Goal: Information Seeking & Learning: Learn about a topic

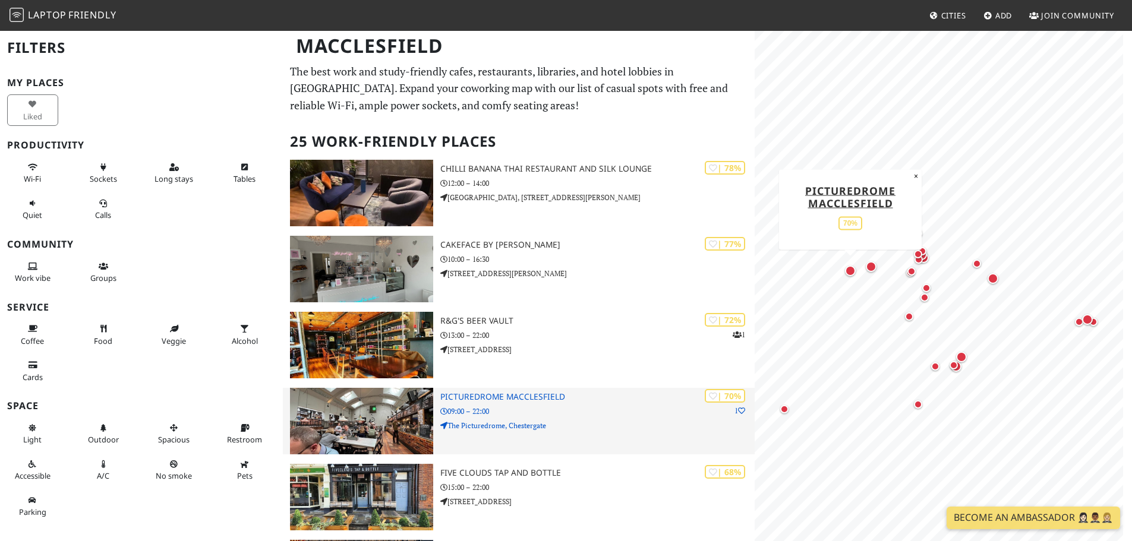
click at [509, 407] on p "09:00 – 22:00" at bounding box center [597, 411] width 314 height 11
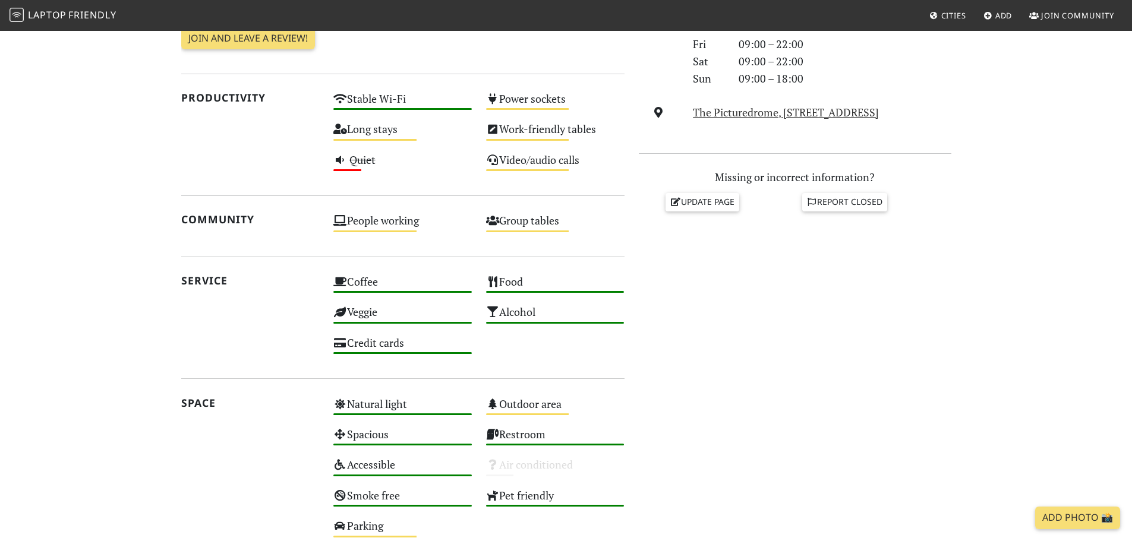
scroll to position [174, 0]
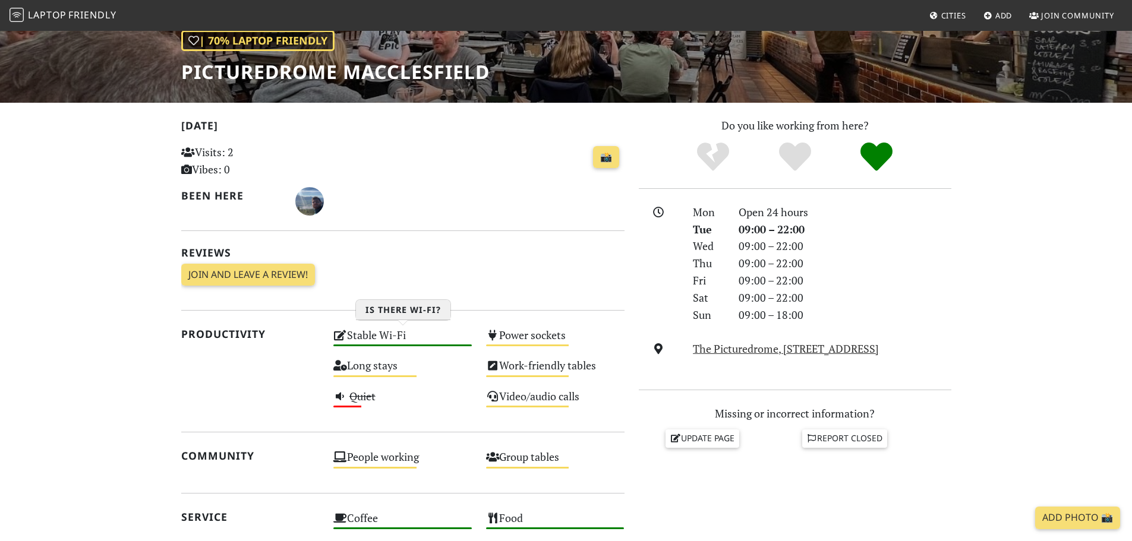
click at [374, 342] on div "Stable Wi-Fi High" at bounding box center [402, 341] width 153 height 30
